Goal: Task Accomplishment & Management: Manage account settings

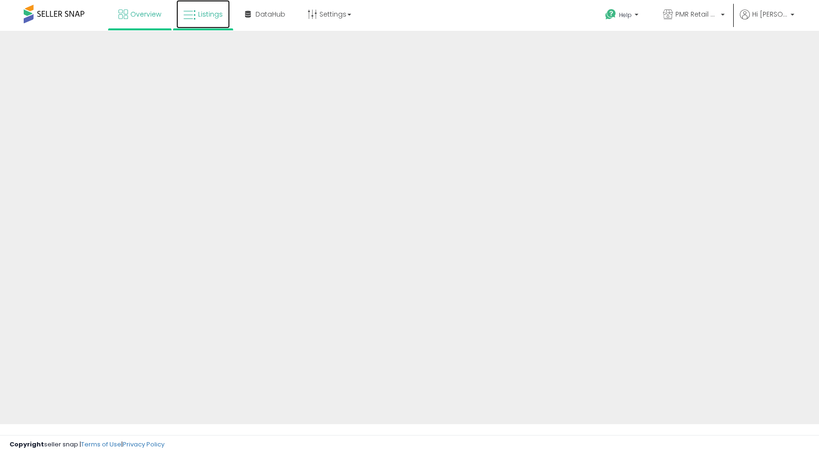
click at [200, 25] on link "Listings" at bounding box center [203, 14] width 54 height 28
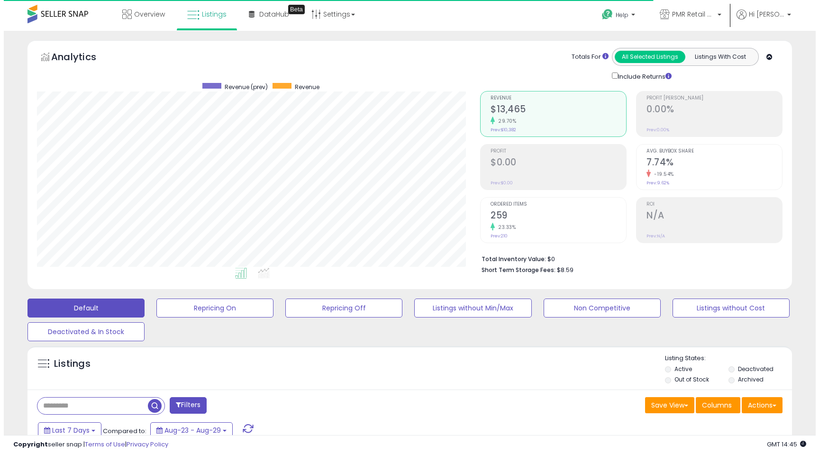
scroll to position [194, 443]
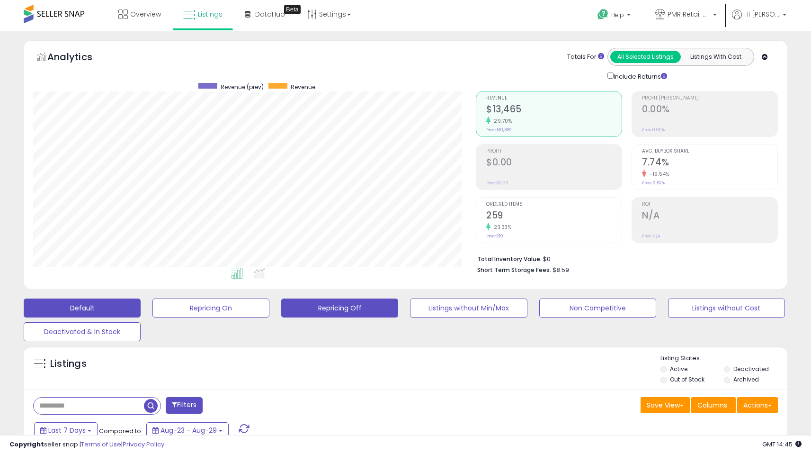
click at [343, 315] on button "Repricing Off" at bounding box center [339, 307] width 117 height 19
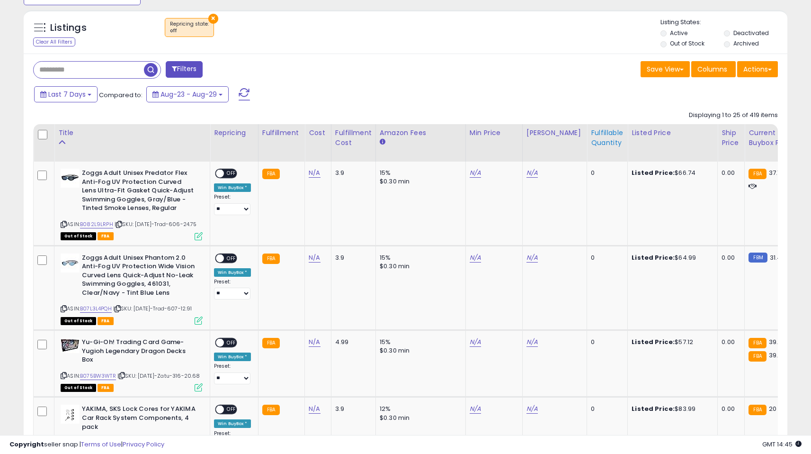
click at [593, 141] on div "Fulfillable Quantity" at bounding box center [607, 138] width 33 height 20
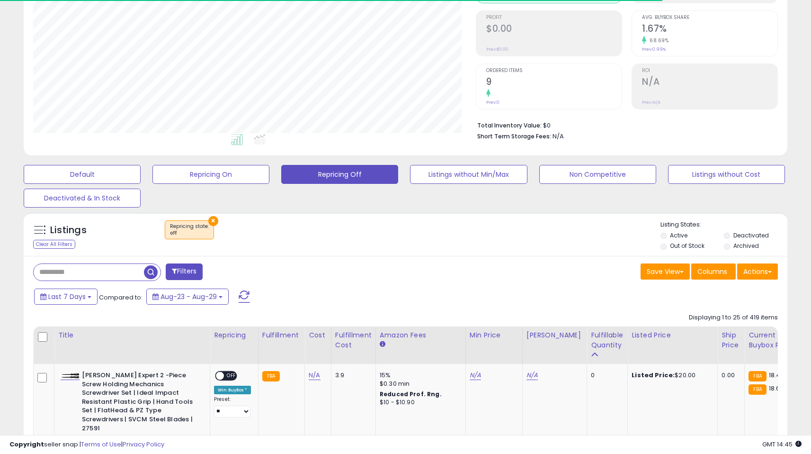
scroll to position [336, 0]
